Goal: Task Accomplishment & Management: Use online tool/utility

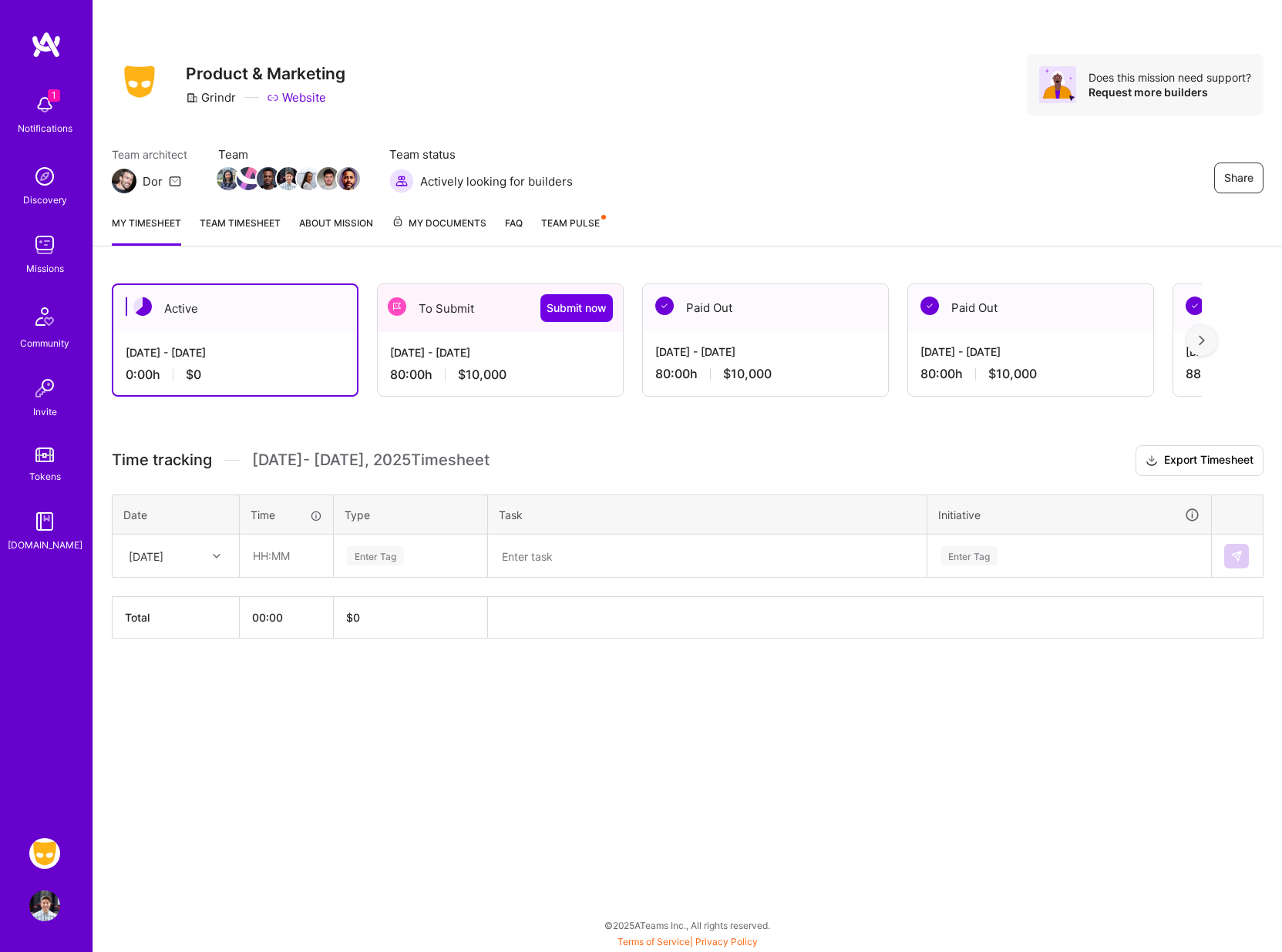
click at [432, 330] on div "To Submit Submit now" at bounding box center [500, 308] width 245 height 48
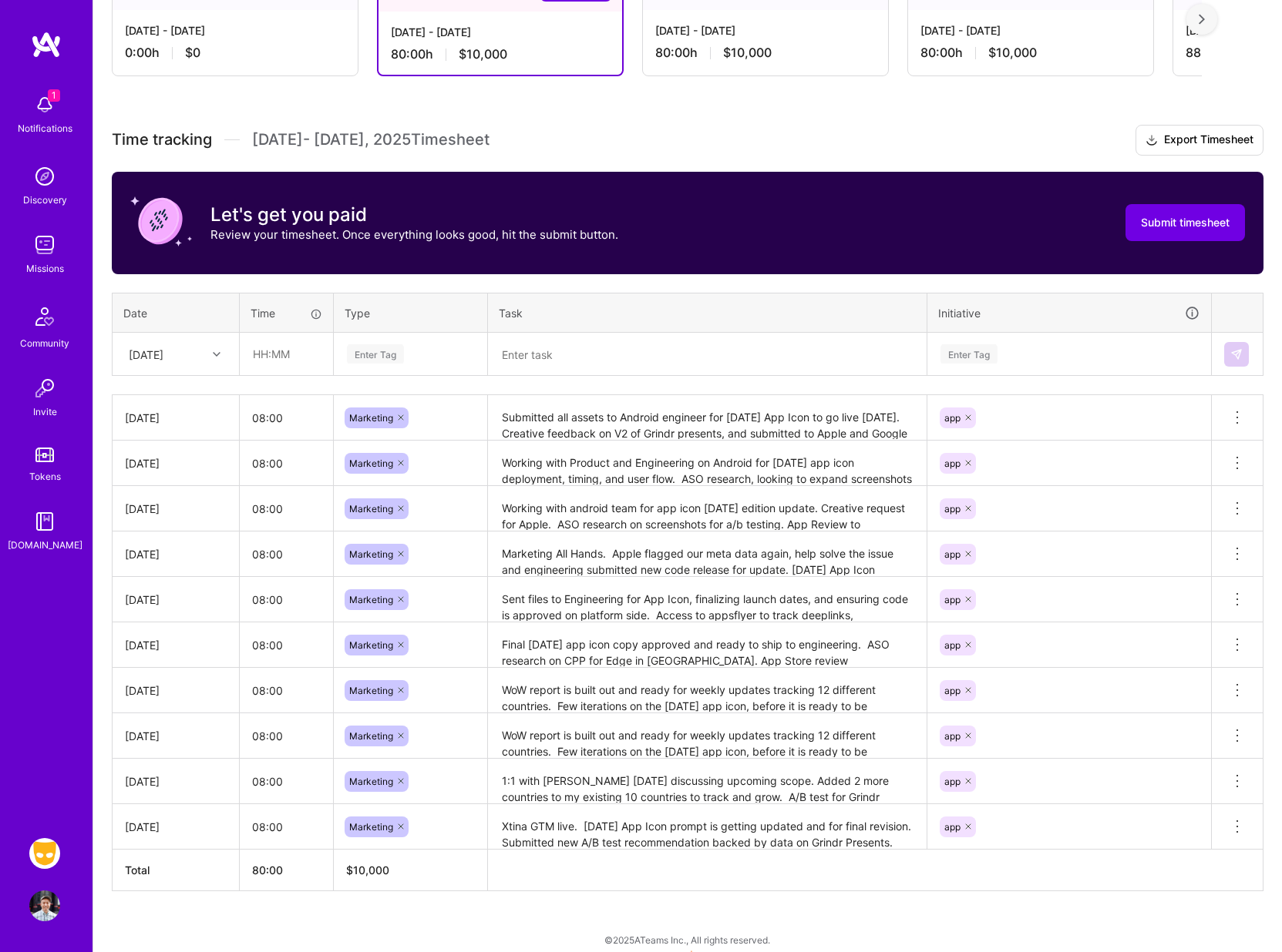
scroll to position [330, 0]
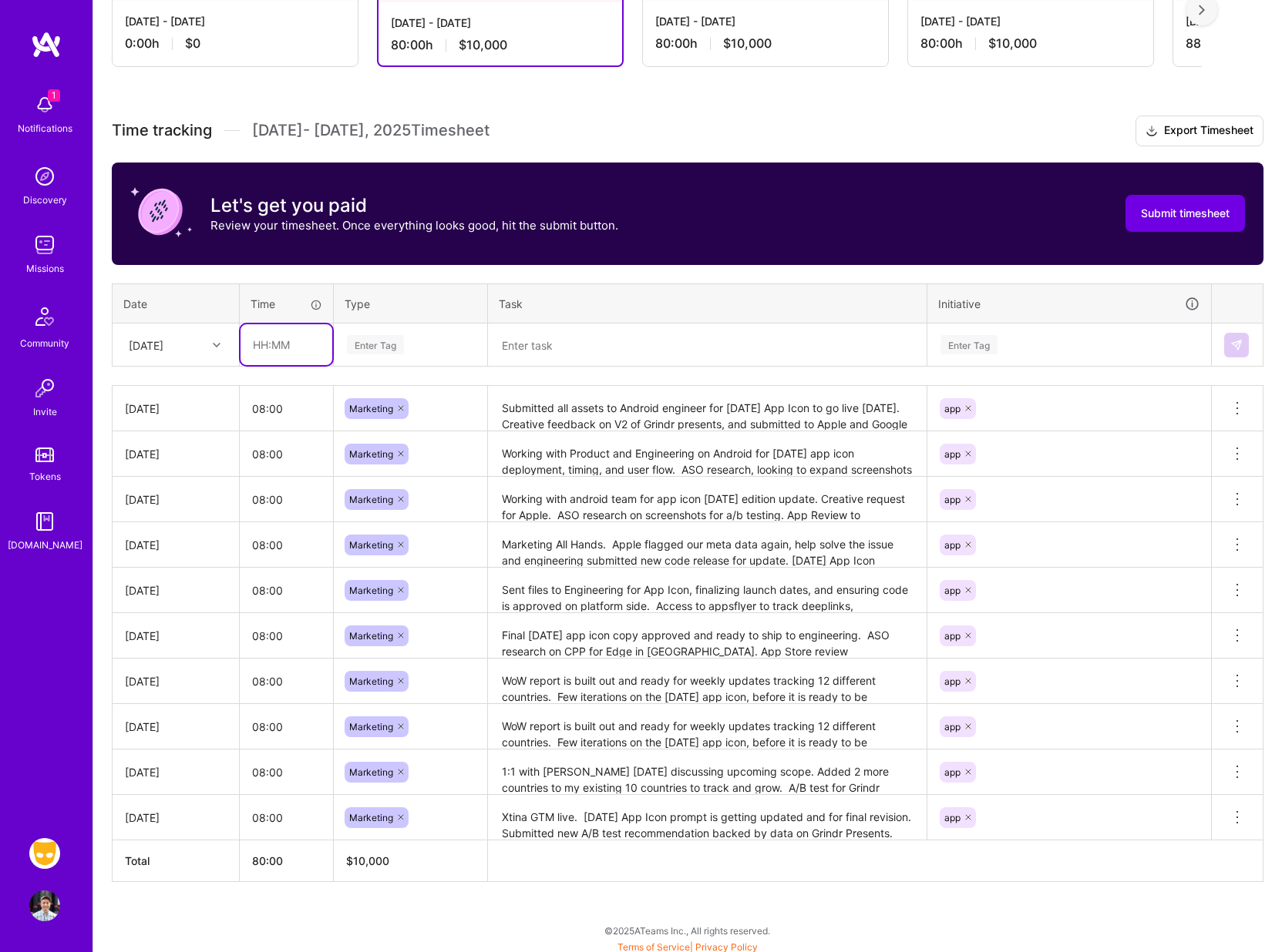
click at [282, 352] on input "text" at bounding box center [286, 344] width 92 height 40
type input "08:00"
click at [393, 340] on div "Enter Tag" at bounding box center [375, 344] width 57 height 23
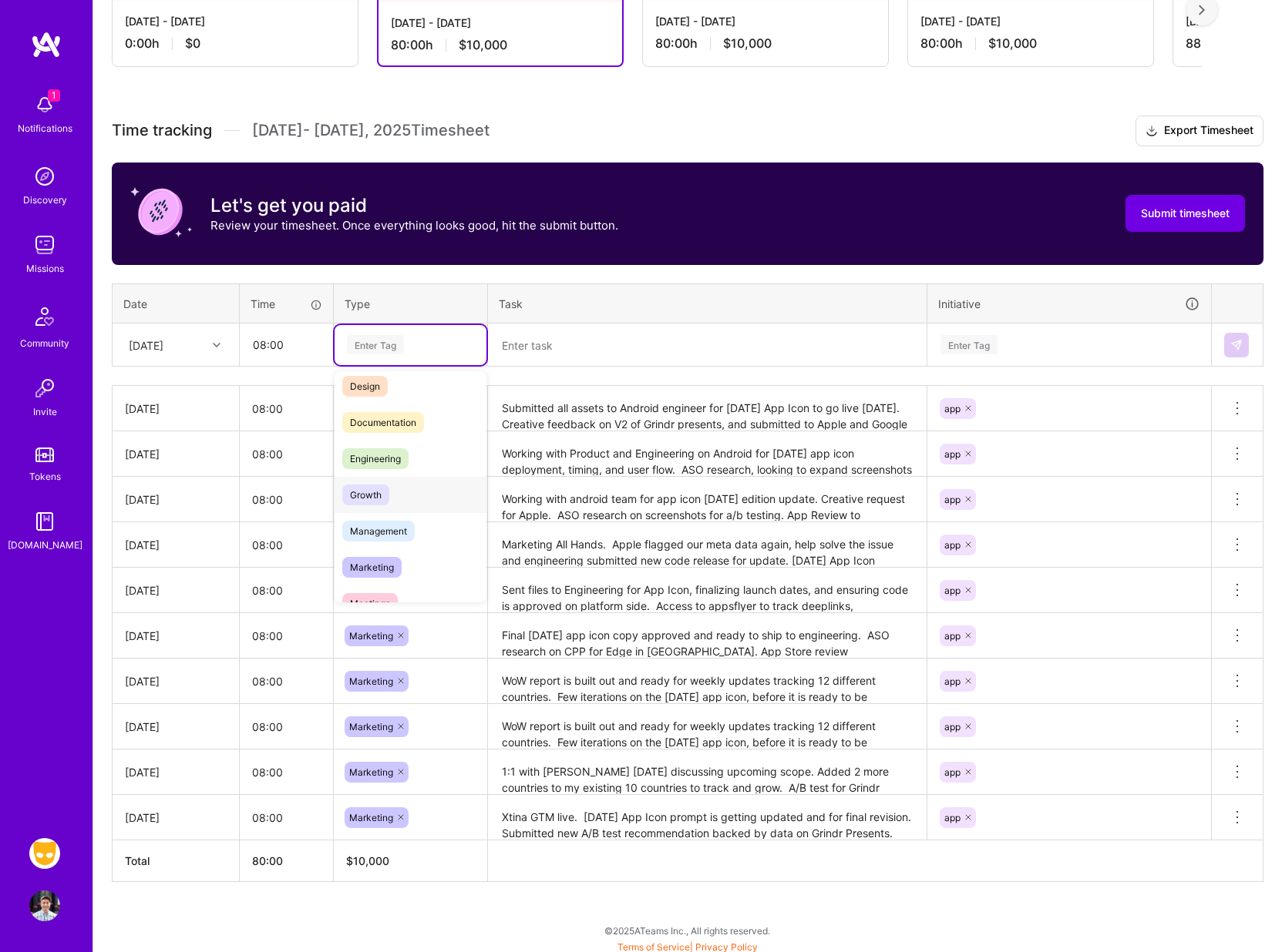
scroll to position [49, 0]
click at [368, 555] on span "Marketing" at bounding box center [371, 564] width 59 height 21
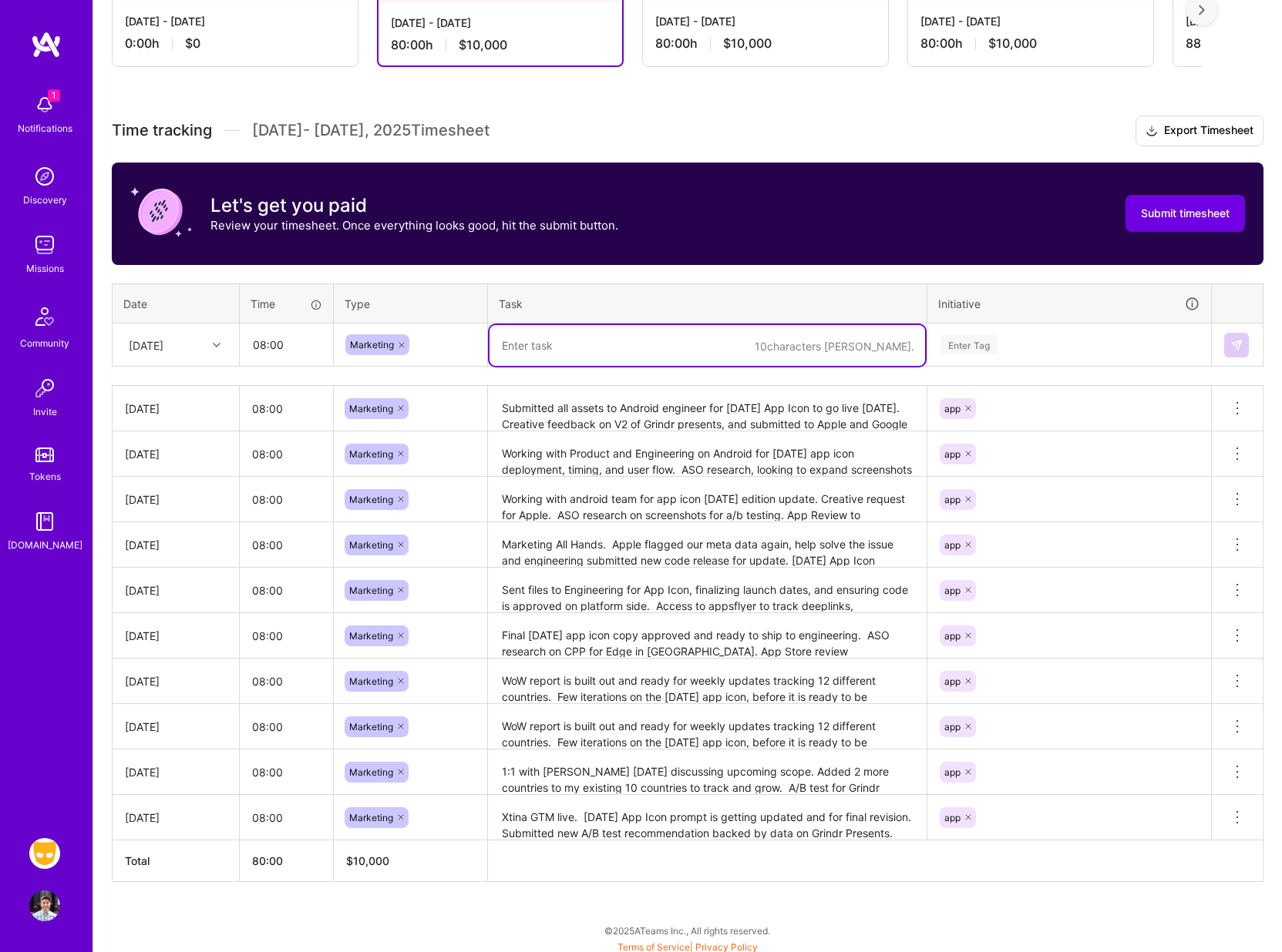
click at [530, 350] on textarea at bounding box center [707, 345] width 436 height 40
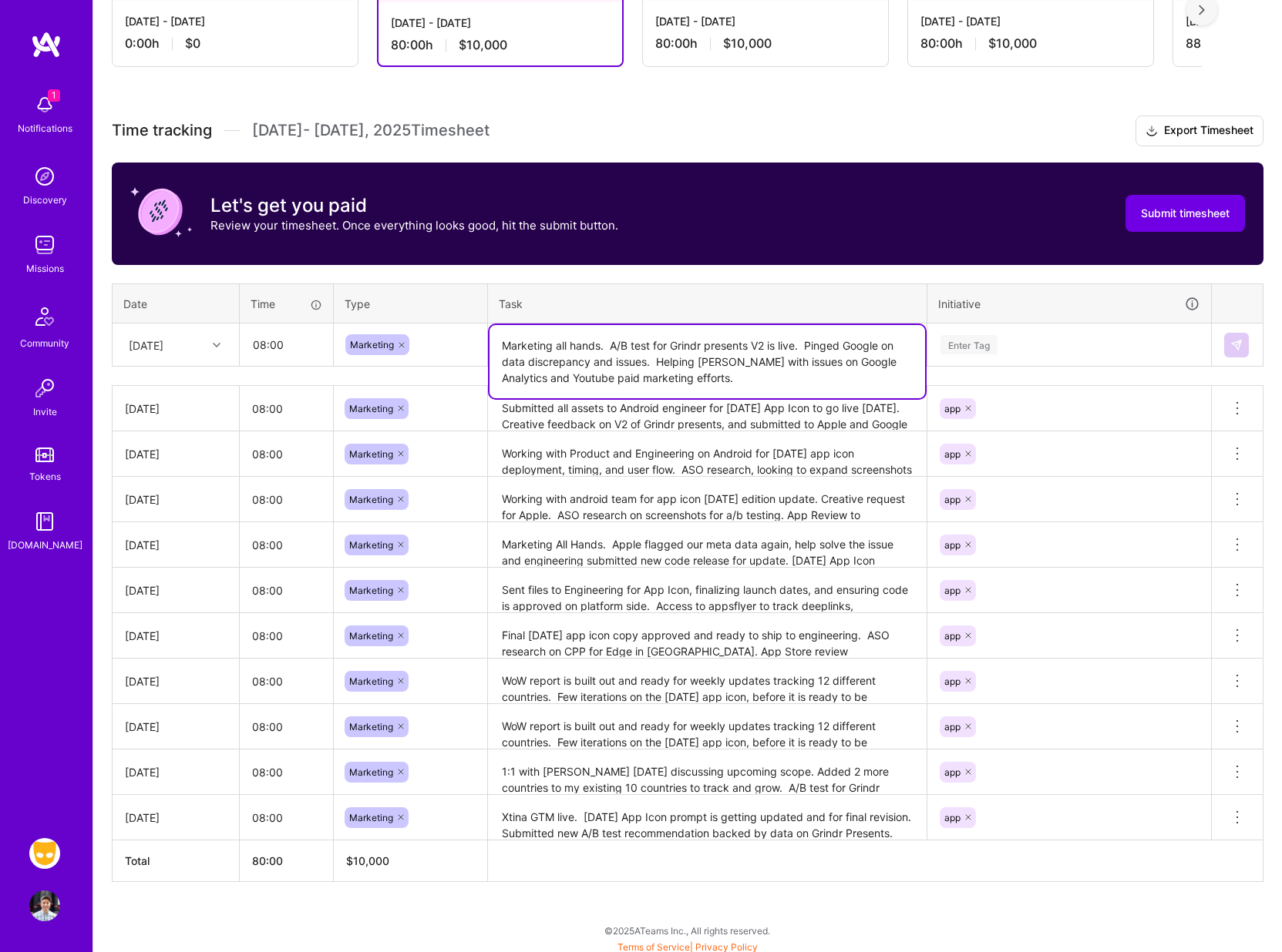
type textarea "Marketing all hands. A/B test for Grindr presents V2 is live. Pinged Google on …"
click at [962, 335] on div "Enter Tag" at bounding box center [968, 344] width 57 height 23
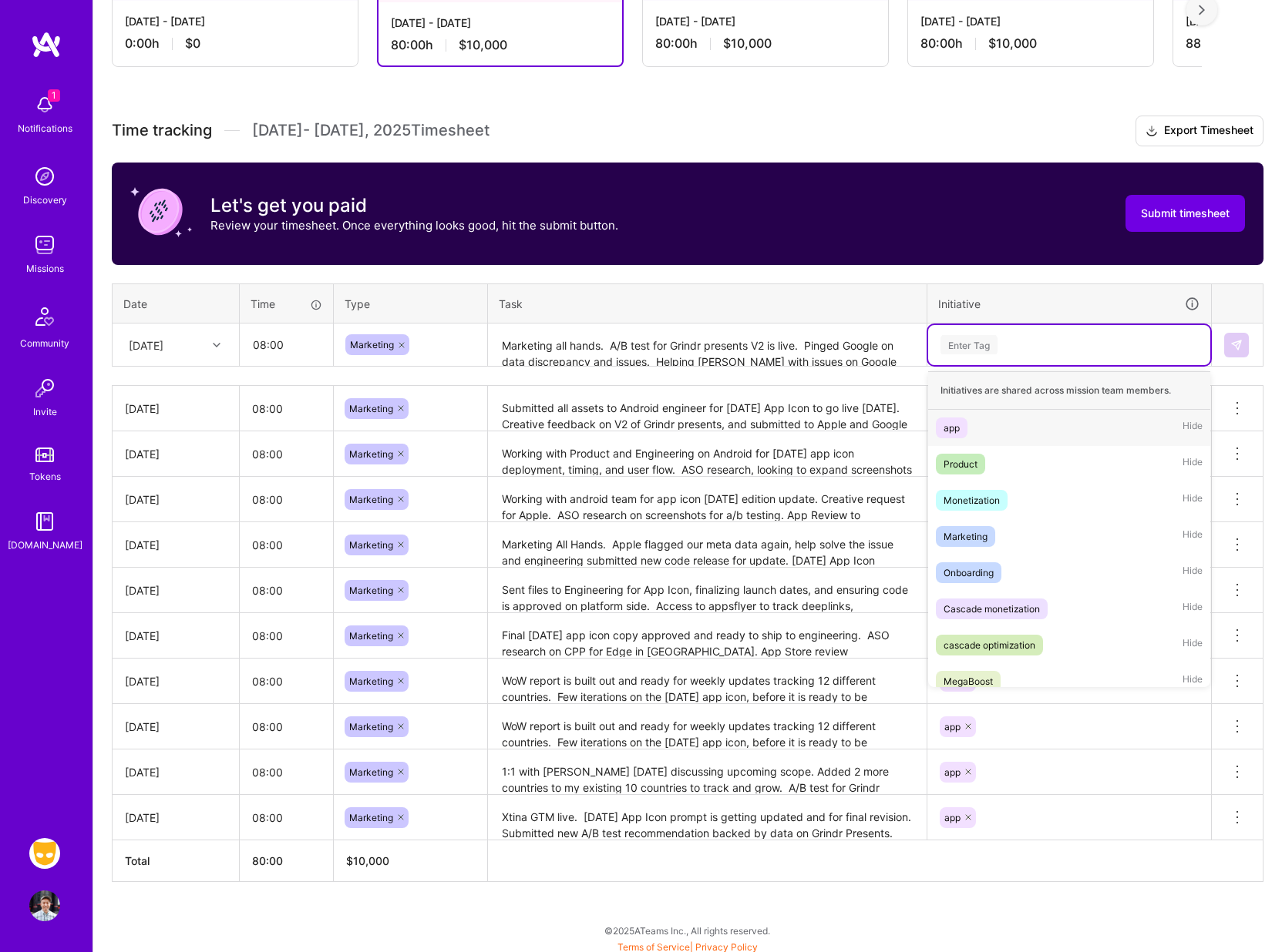
click at [950, 428] on div "app" at bounding box center [950, 427] width 16 height 16
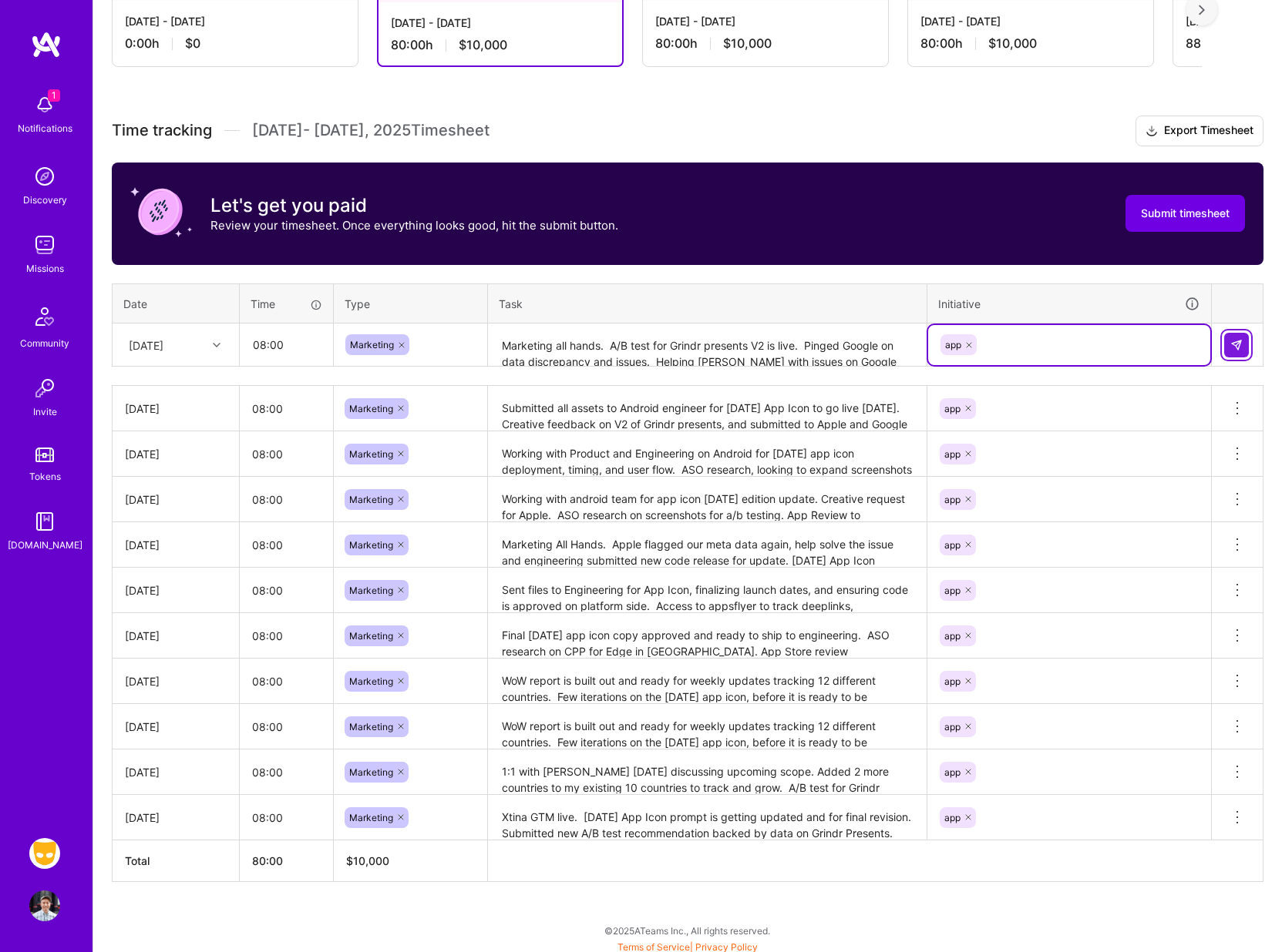
click at [1236, 348] on img at bounding box center [1236, 345] width 12 height 12
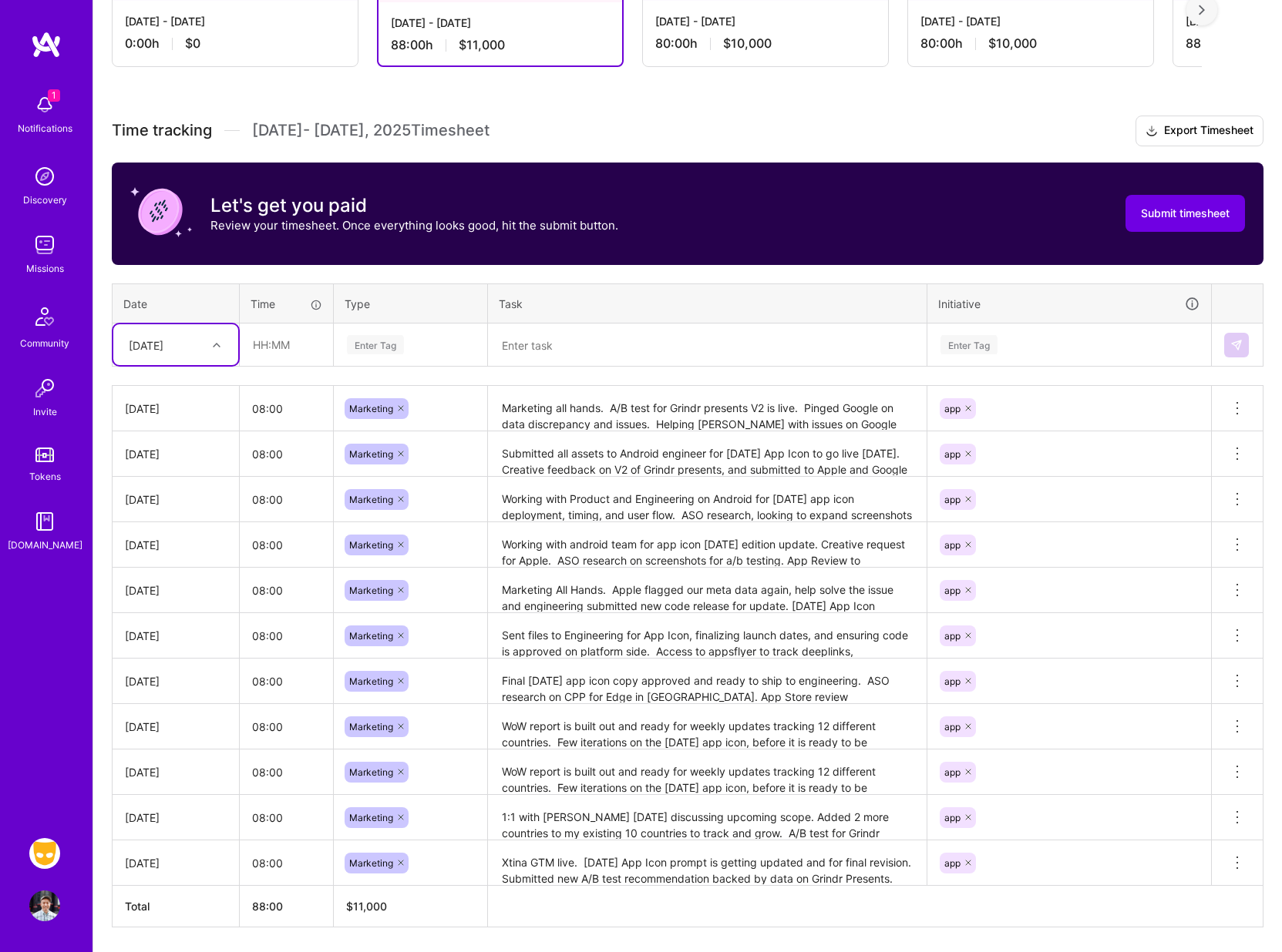
scroll to position [381, 0]
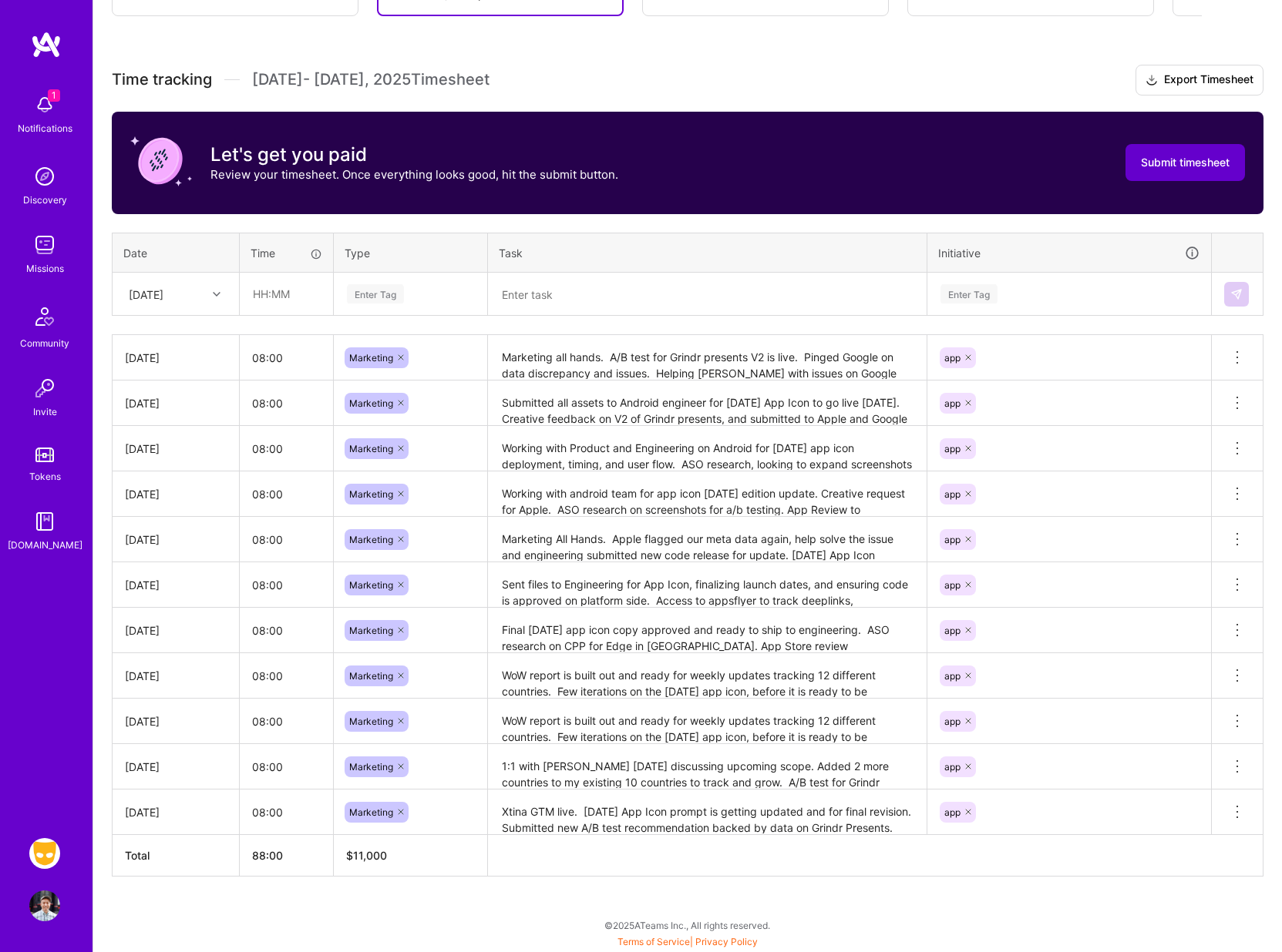
click at [1159, 165] on span "Submit timesheet" at bounding box center [1184, 162] width 88 height 15
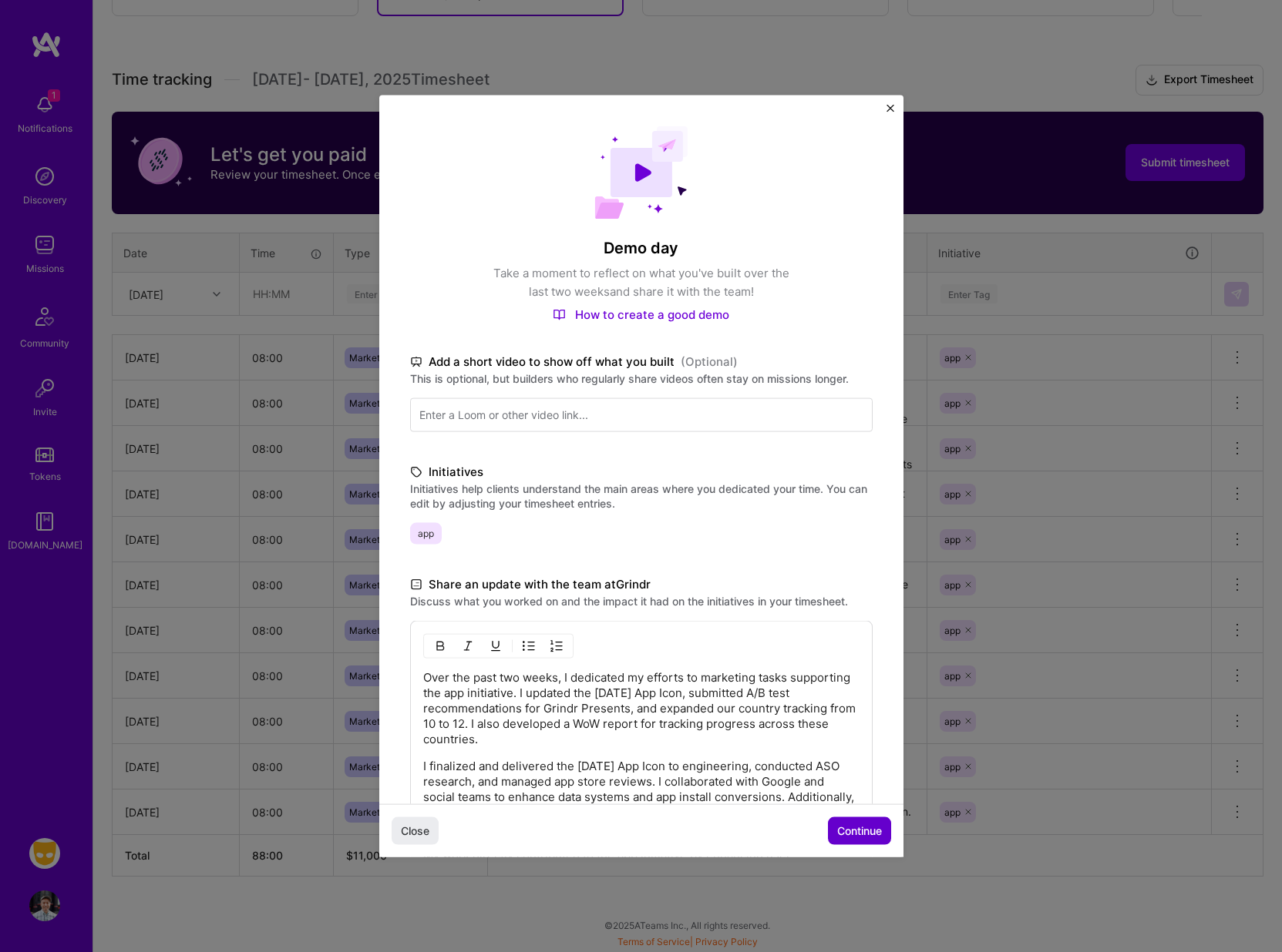
click at [859, 835] on span "Continue" at bounding box center [859, 830] width 45 height 15
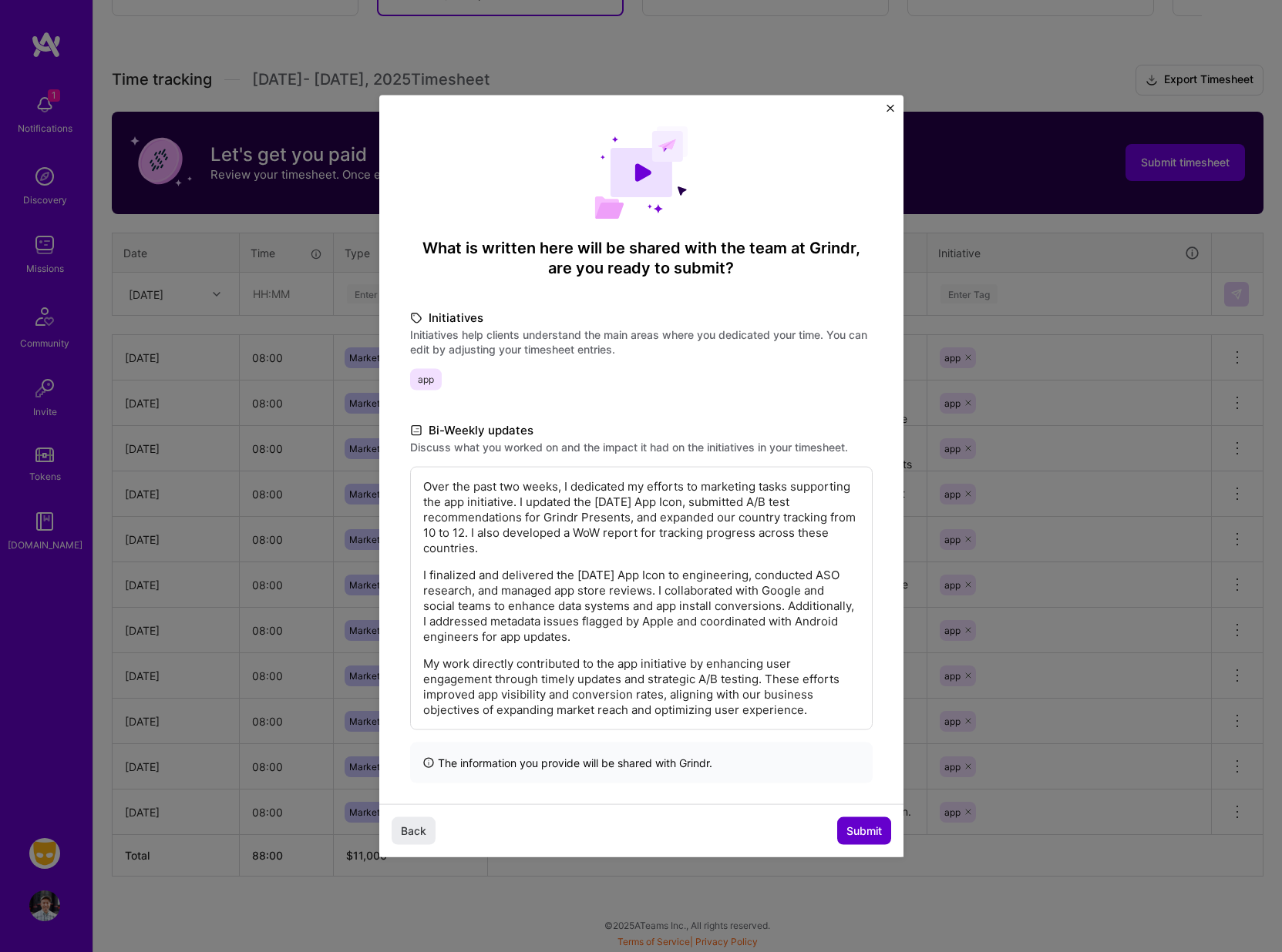
click at [855, 822] on span "Submit" at bounding box center [864, 830] width 36 height 15
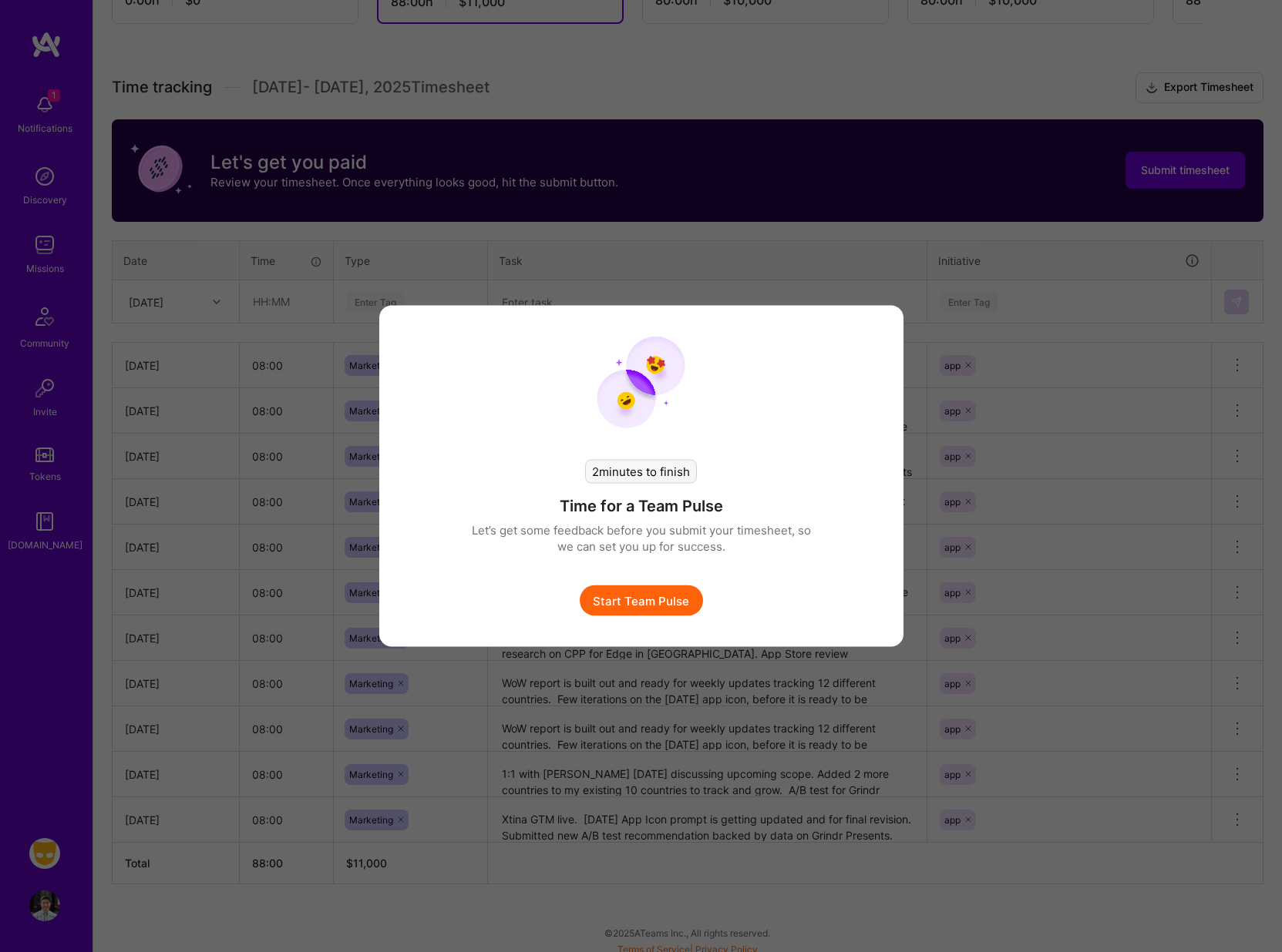
click at [642, 603] on button "Start Team Pulse" at bounding box center [641, 601] width 123 height 31
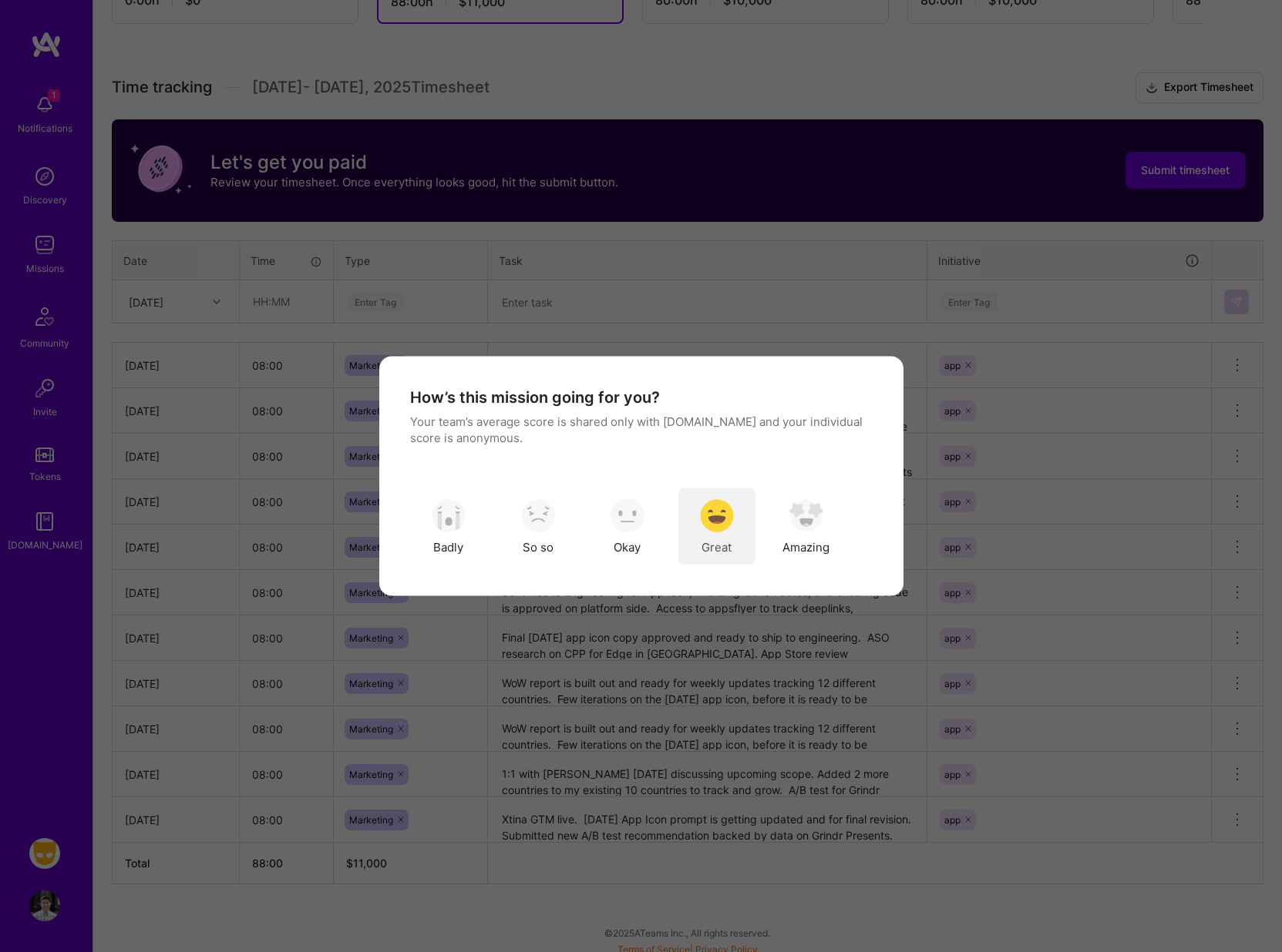
click at [723, 519] on img "modal" at bounding box center [717, 515] width 34 height 34
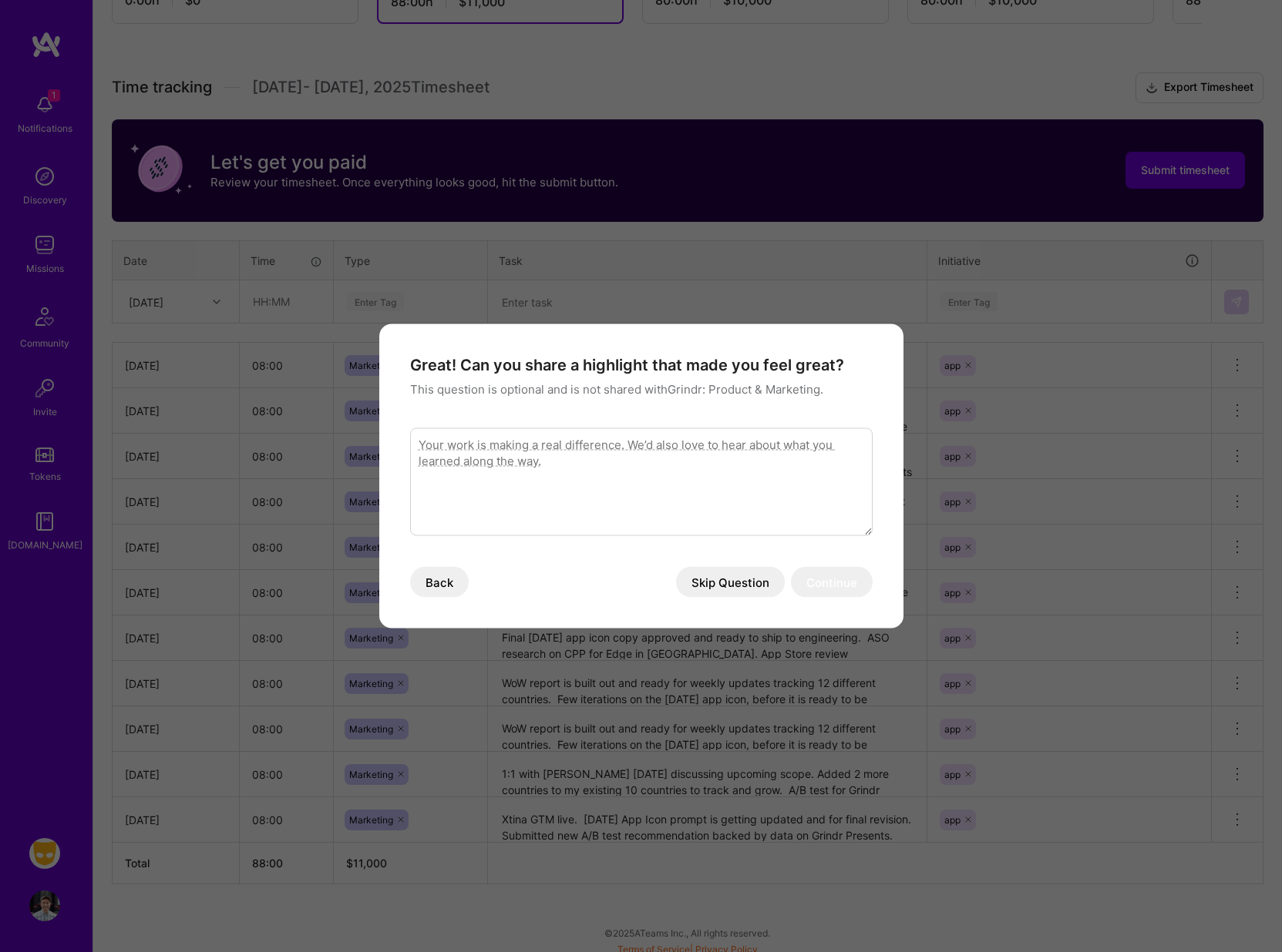
click at [736, 582] on button "Skip Question" at bounding box center [731, 582] width 109 height 31
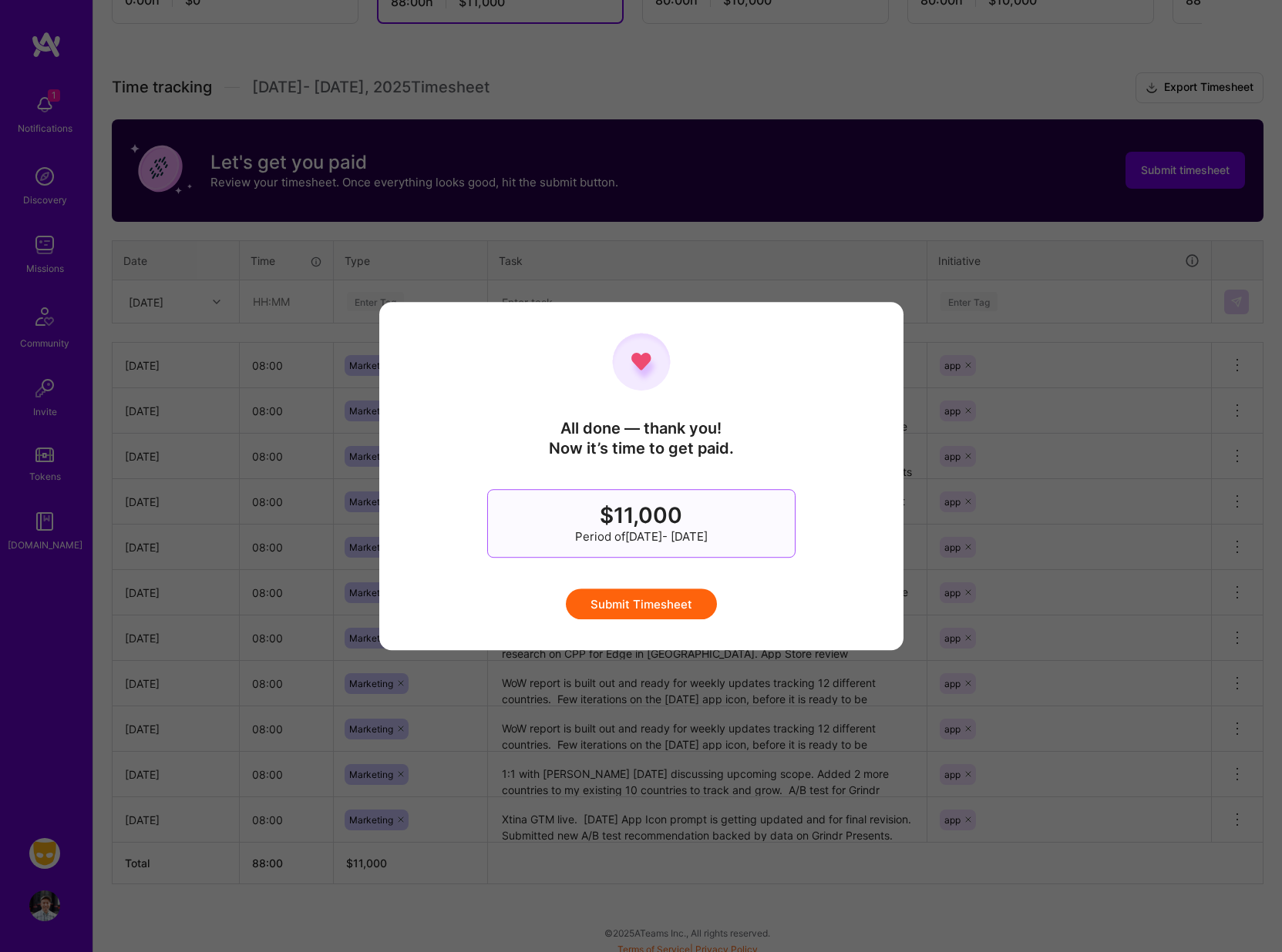
click at [665, 605] on button "Submit Timesheet" at bounding box center [641, 604] width 151 height 31
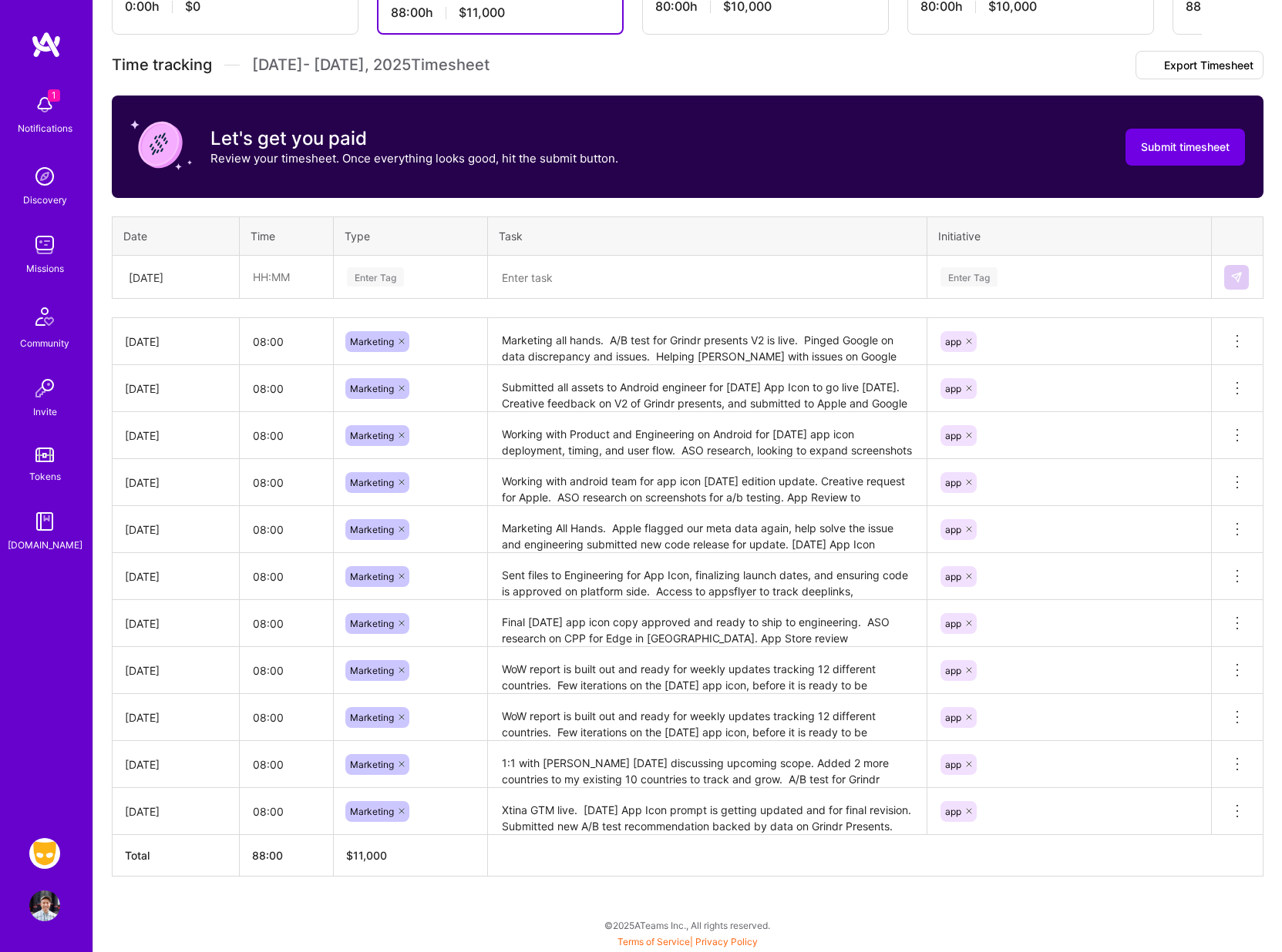
scroll to position [0, 0]
